Goal: Task Accomplishment & Management: Manage account settings

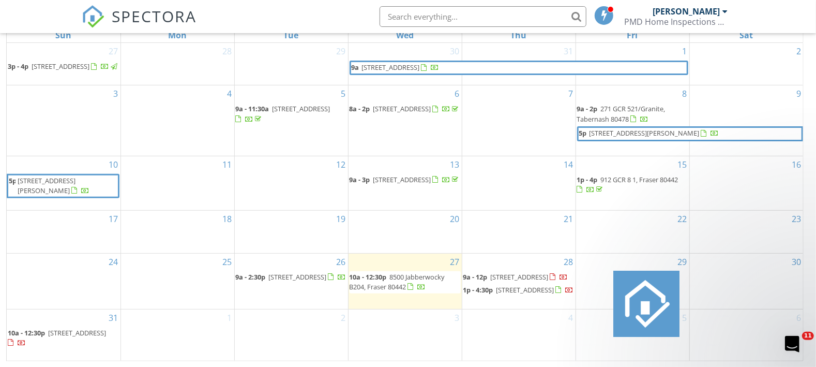
scroll to position [148, 0]
click at [526, 290] on span "141 Homestead Loop Fraser, Co, Fraser 80442" at bounding box center [526, 289] width 58 height 9
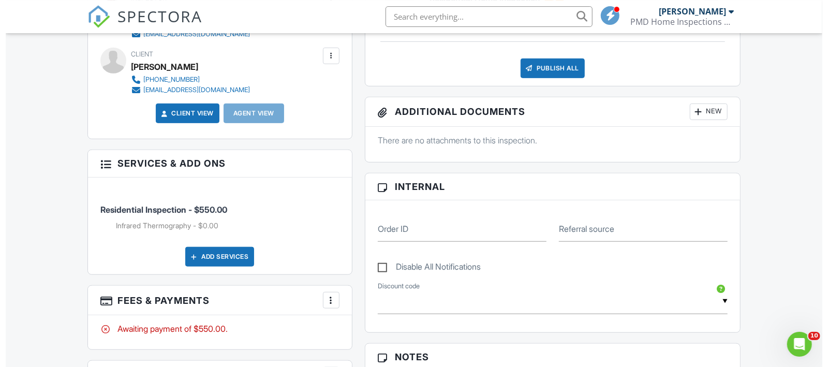
scroll to position [362, 0]
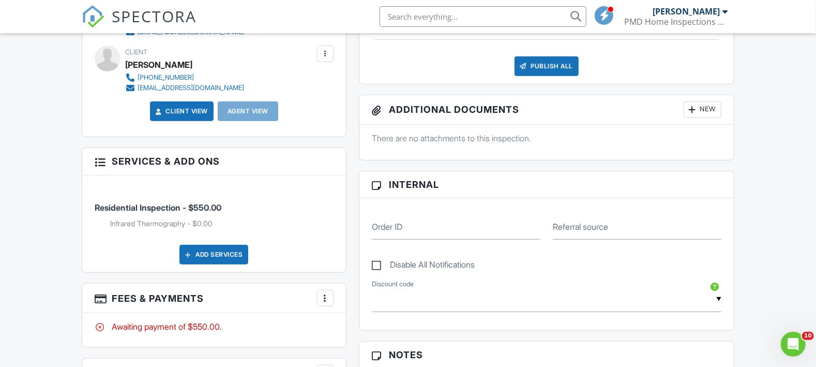
click at [234, 254] on div "Add Services" at bounding box center [214, 255] width 69 height 20
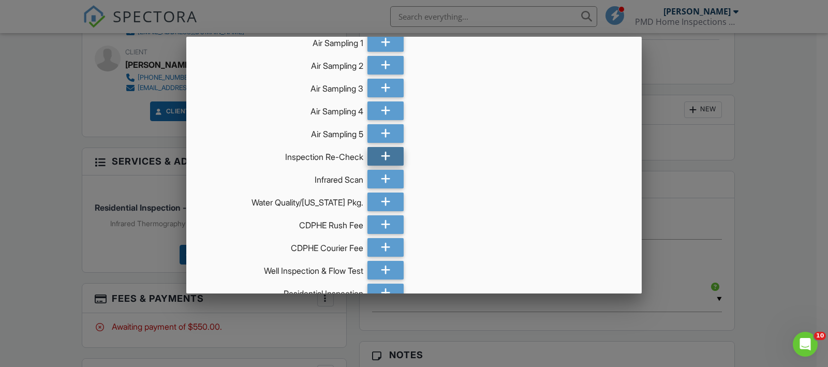
scroll to position [519, 0]
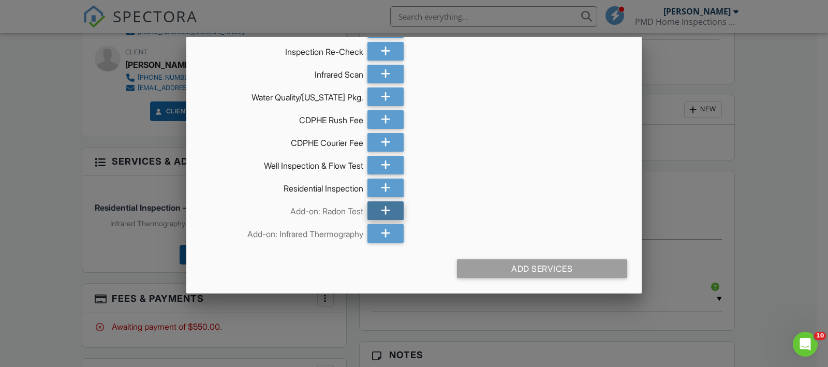
click at [381, 206] on icon at bounding box center [386, 210] width 10 height 19
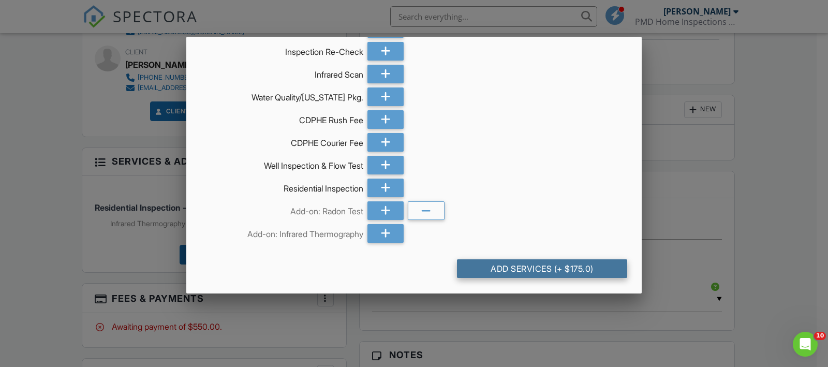
click at [542, 270] on div "Add Services (+ $175.0)" at bounding box center [542, 268] width 170 height 19
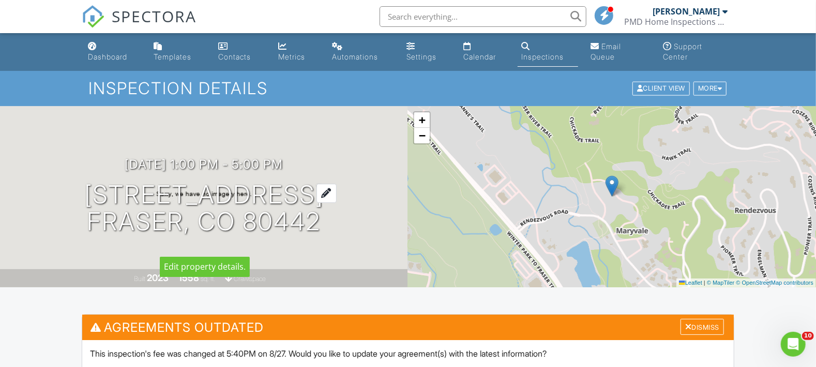
click at [337, 184] on div at bounding box center [327, 193] width 20 height 19
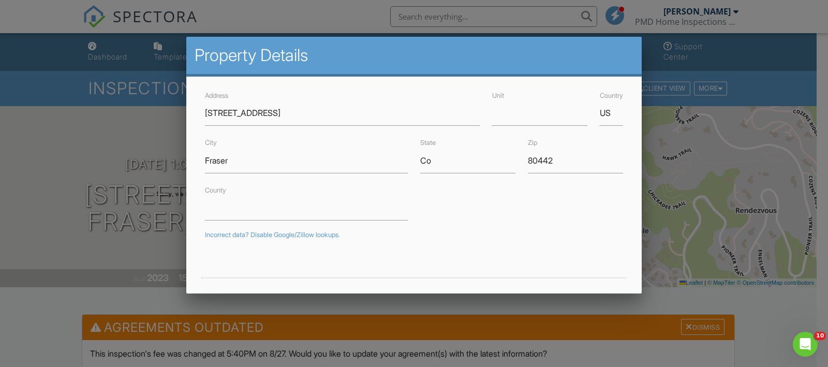
click at [700, 158] on div at bounding box center [414, 177] width 828 height 458
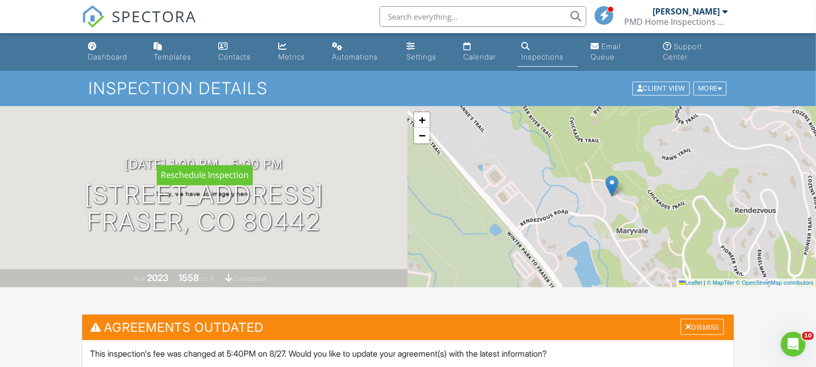
click at [0, 0] on div at bounding box center [0, 0] width 0 height 0
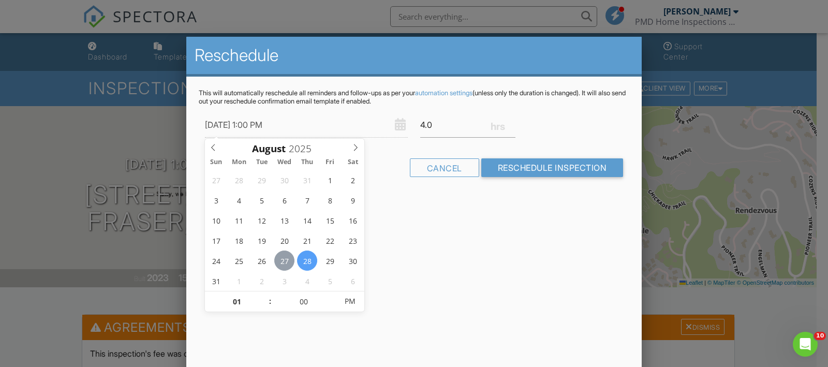
type input "[DATE] 1:00 PM"
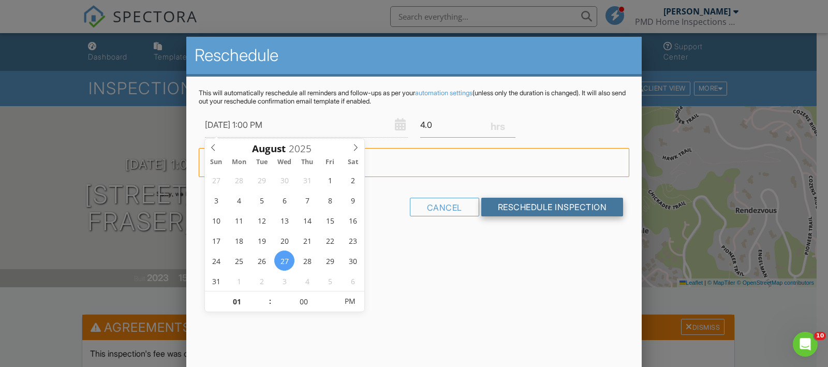
click at [547, 206] on input "Reschedule Inspection" at bounding box center [552, 207] width 142 height 19
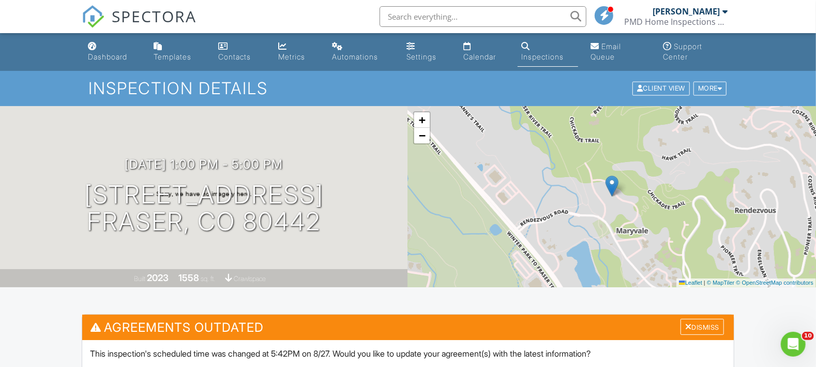
click at [446, 329] on h3 "Agreements Outdated Dismiss" at bounding box center [408, 327] width 652 height 25
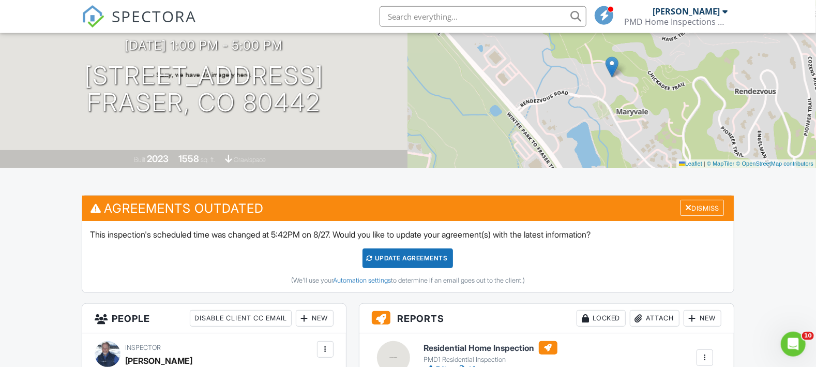
scroll to position [181, 0]
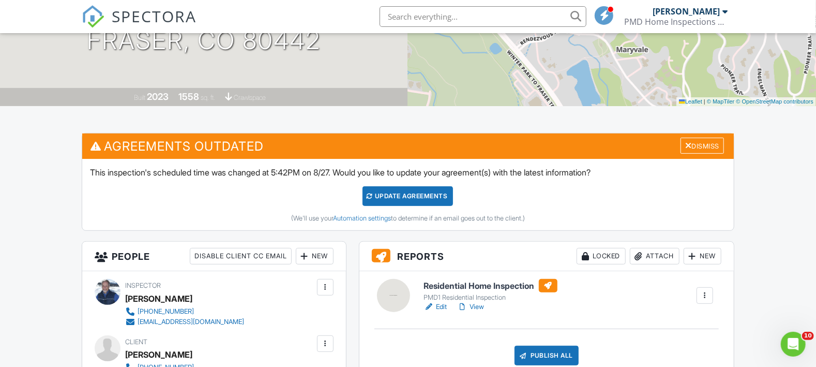
click at [413, 197] on div "Update Agreements" at bounding box center [408, 196] width 91 height 20
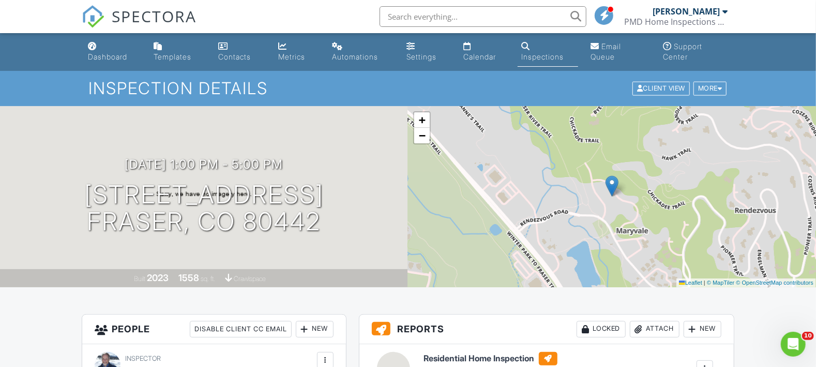
drag, startPoint x: 485, startPoint y: 361, endPoint x: 489, endPoint y: 357, distance: 5.5
click at [485, 361] on h6 "Residential Home Inspection" at bounding box center [490, 358] width 133 height 13
